Goal: Task Accomplishment & Management: Complete application form

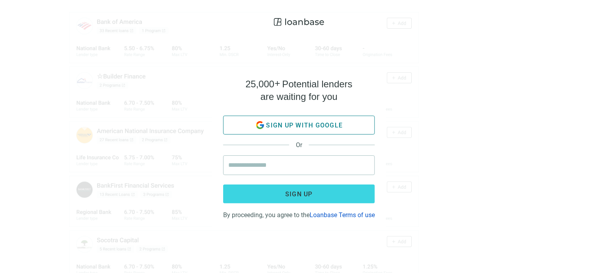
click at [313, 121] on span "Sign up with google" at bounding box center [304, 124] width 77 height 7
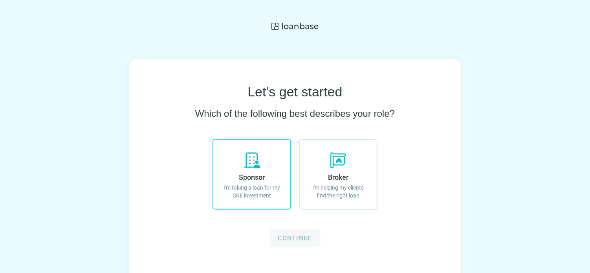
click at [252, 196] on p "I'm taking a loan for my CRE investment" at bounding box center [251, 191] width 61 height 16
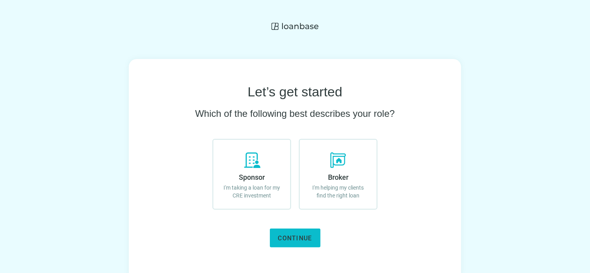
click at [286, 240] on span "Continue" at bounding box center [295, 237] width 34 height 7
